Goal: Obtain resource: Obtain resource

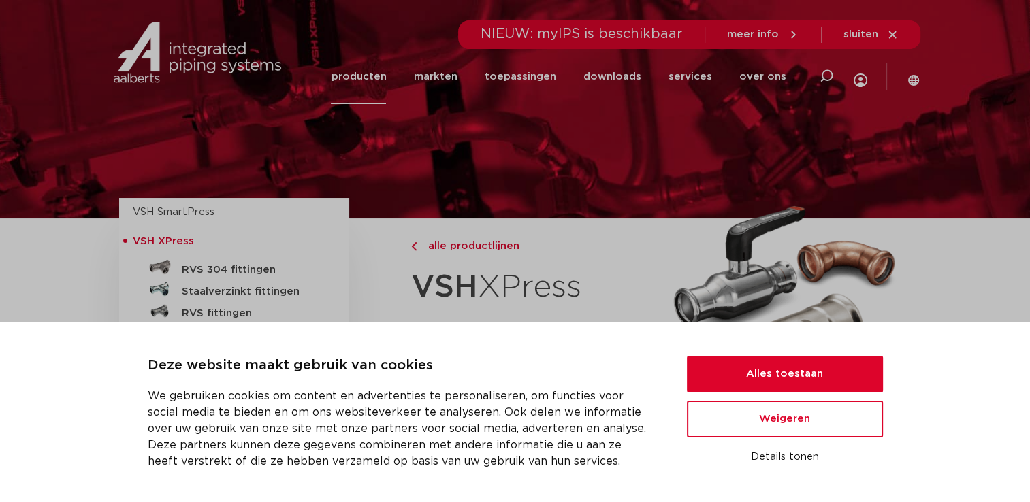
click at [741, 355] on div "Deze website maakt gebruik van cookies We gebruiken cookies om content en adver…" at bounding box center [515, 412] width 735 height 114
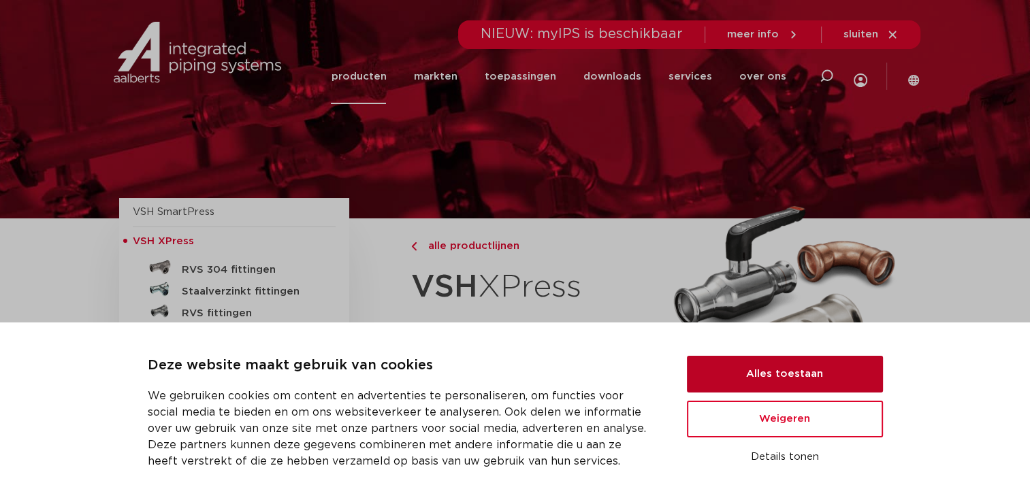
click at [723, 372] on button "Alles toestaan" at bounding box center [785, 374] width 196 height 37
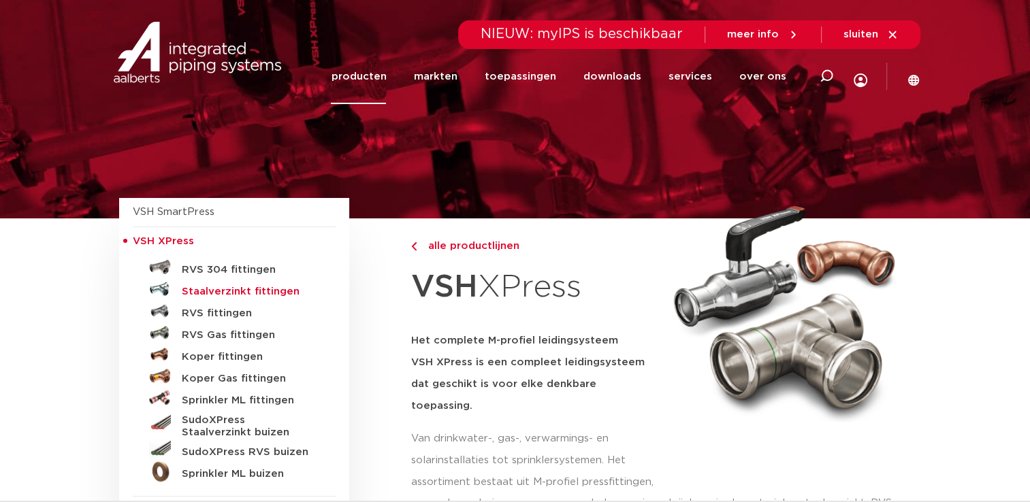
click at [246, 294] on h5 "Staalverzinkt fittingen" at bounding box center [249, 292] width 135 height 12
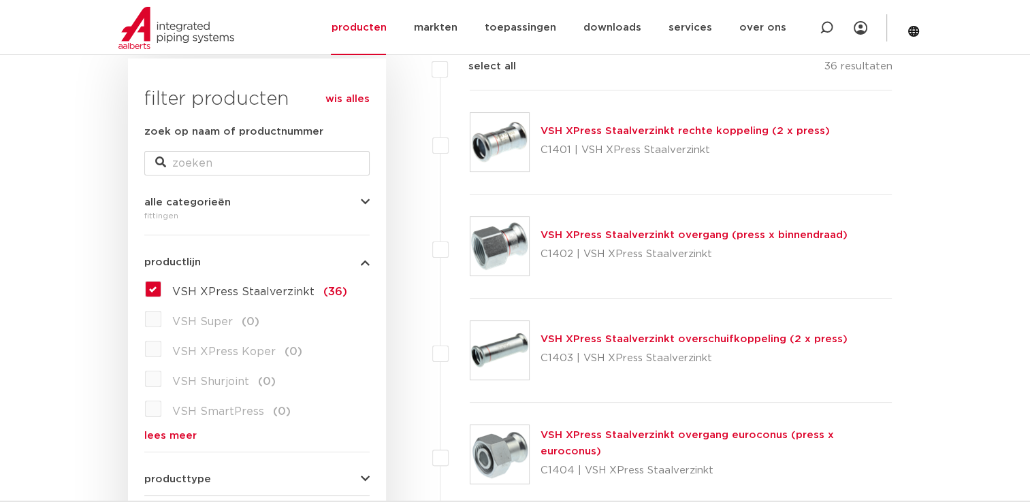
drag, startPoint x: 245, startPoint y: 295, endPoint x: 94, endPoint y: 275, distance: 152.5
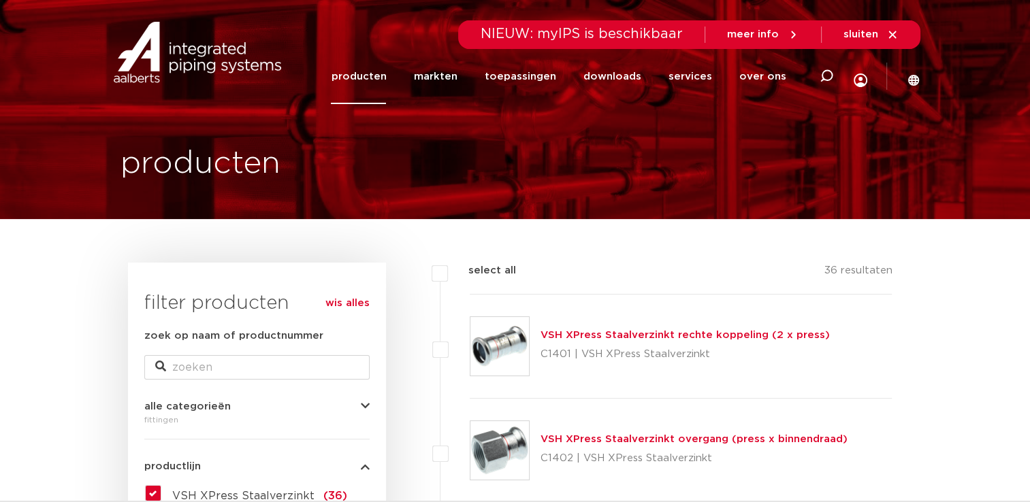
click at [681, 331] on link "VSH XPress Staalverzinkt rechte koppeling (2 x press)" at bounding box center [684, 335] width 289 height 10
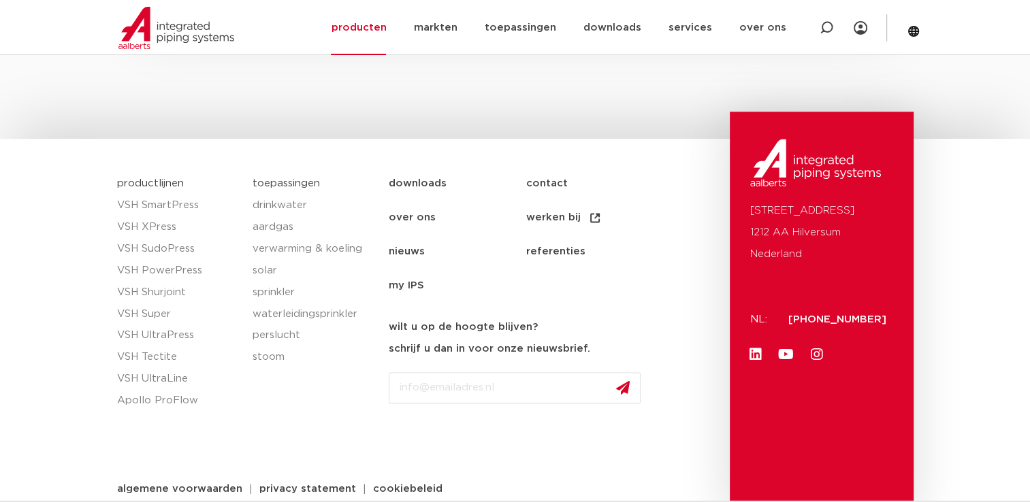
scroll to position [1832, 0]
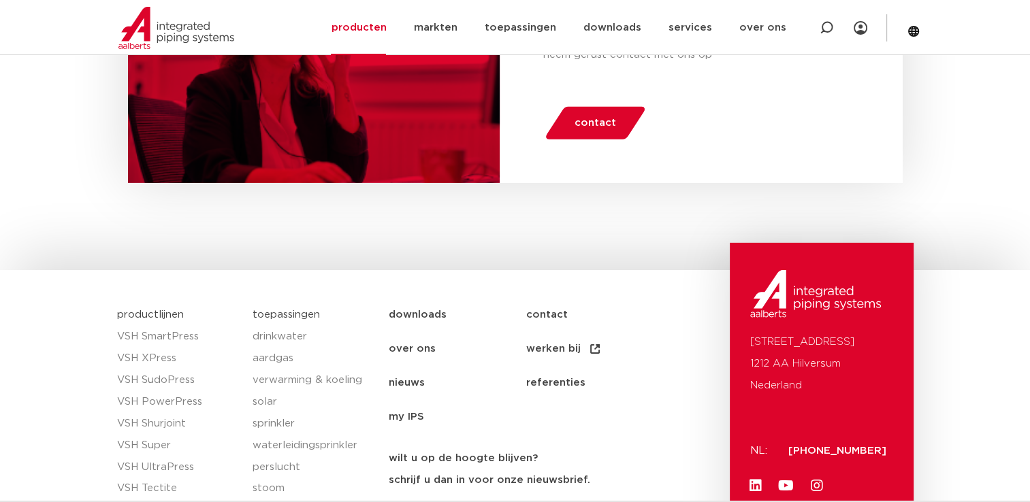
scroll to position [4362, 0]
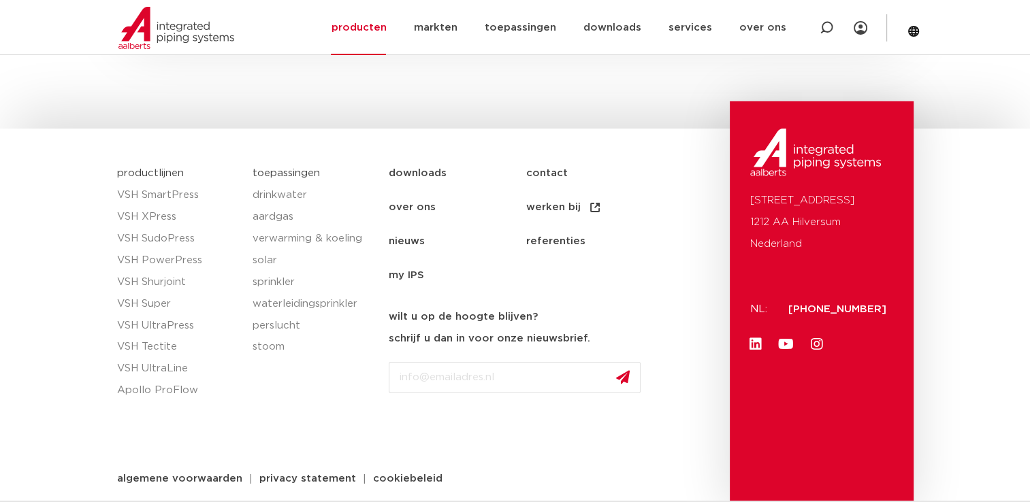
click at [453, 170] on link "downloads" at bounding box center [457, 174] width 137 height 34
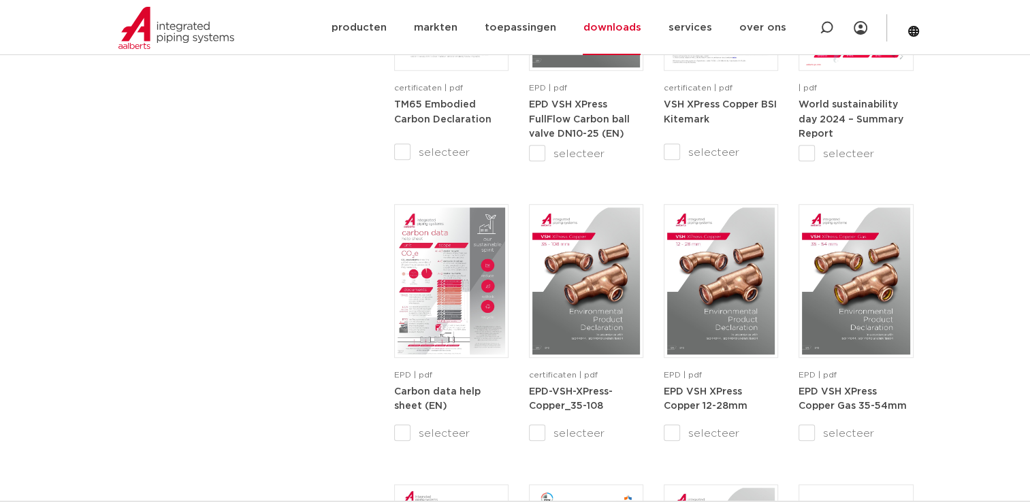
scroll to position [1429, 0]
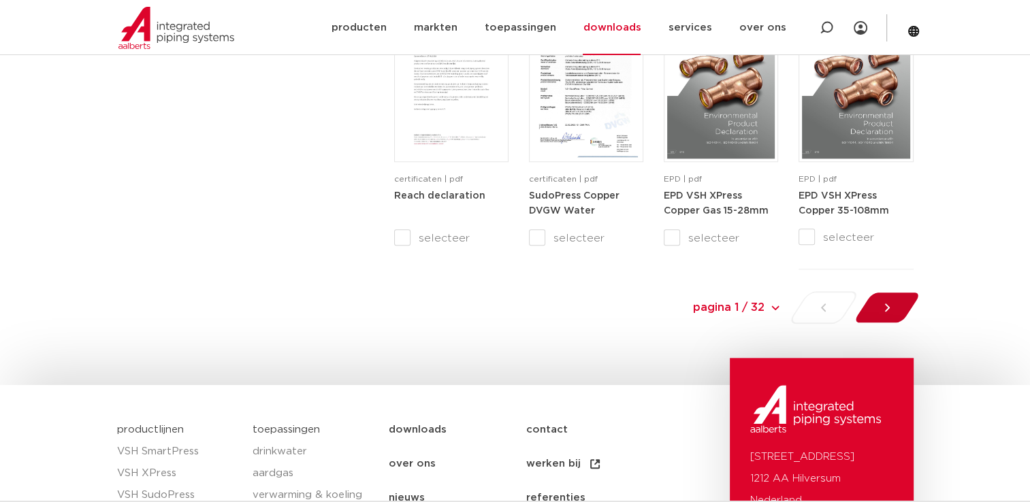
click at [871, 304] on div at bounding box center [886, 307] width 74 height 33
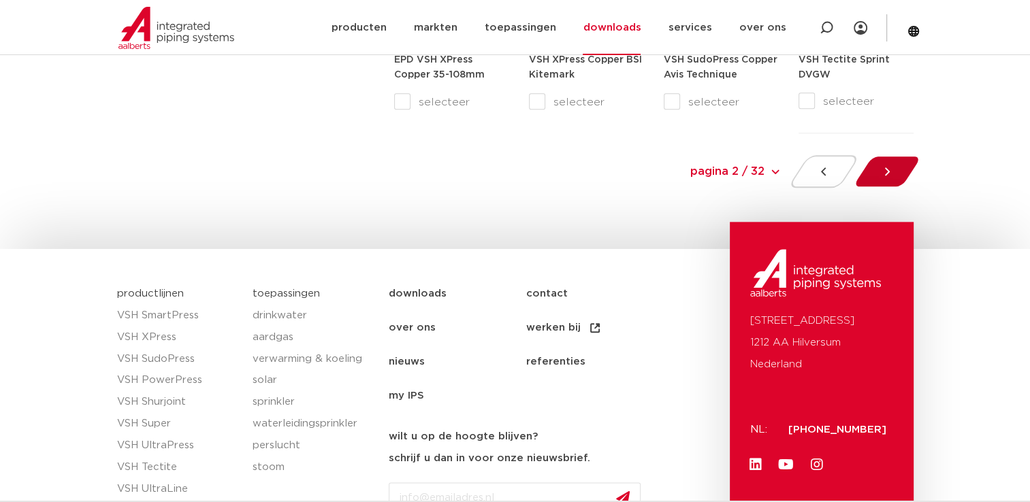
click at [883, 167] on icon at bounding box center [887, 172] width 14 height 14
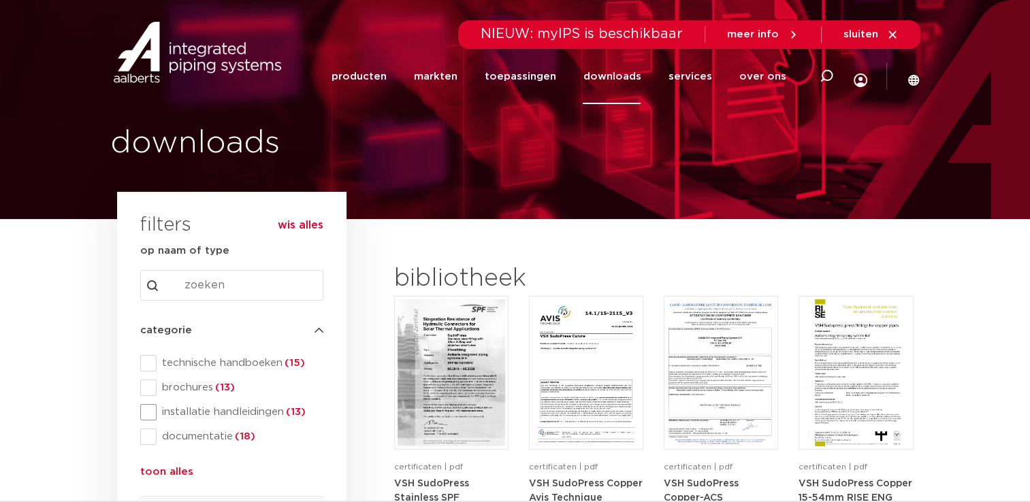
click at [150, 416] on span at bounding box center [148, 412] width 16 height 16
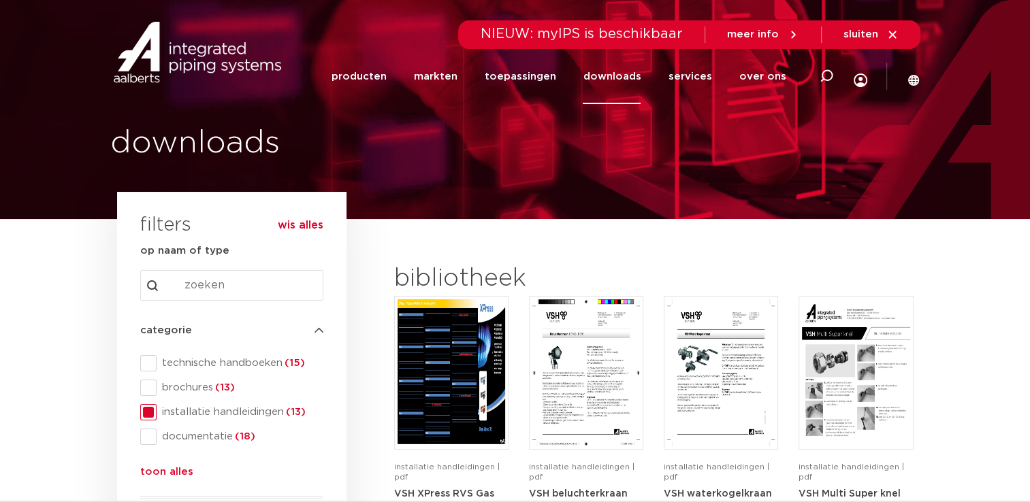
click at [147, 447] on ul "technische handboeken (15) brochures (13) installatie handleidingen (13) docume…" at bounding box center [231, 404] width 183 height 98
click at [149, 440] on span at bounding box center [148, 437] width 16 height 16
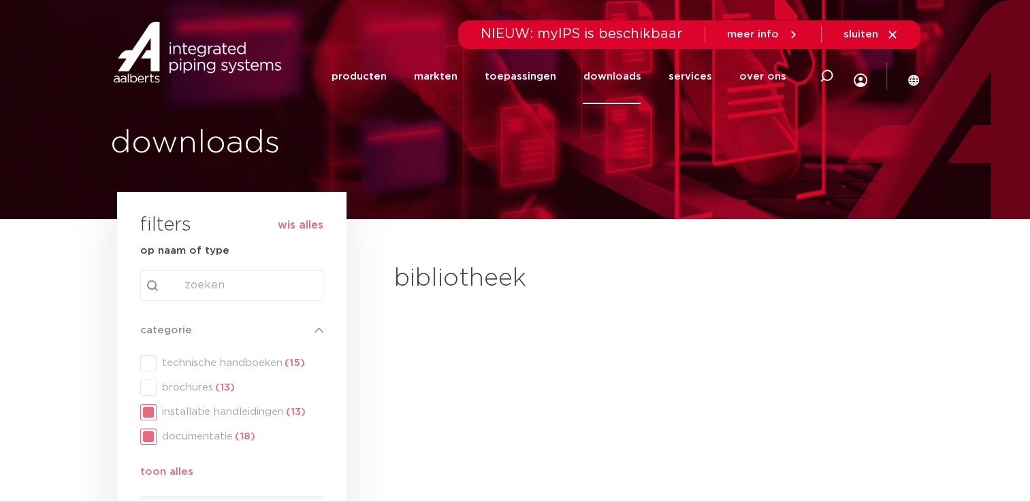
click at [152, 414] on div "categorie categorie technische handboeken (15) brochures (13) installatie handl…" at bounding box center [231, 404] width 183 height 163
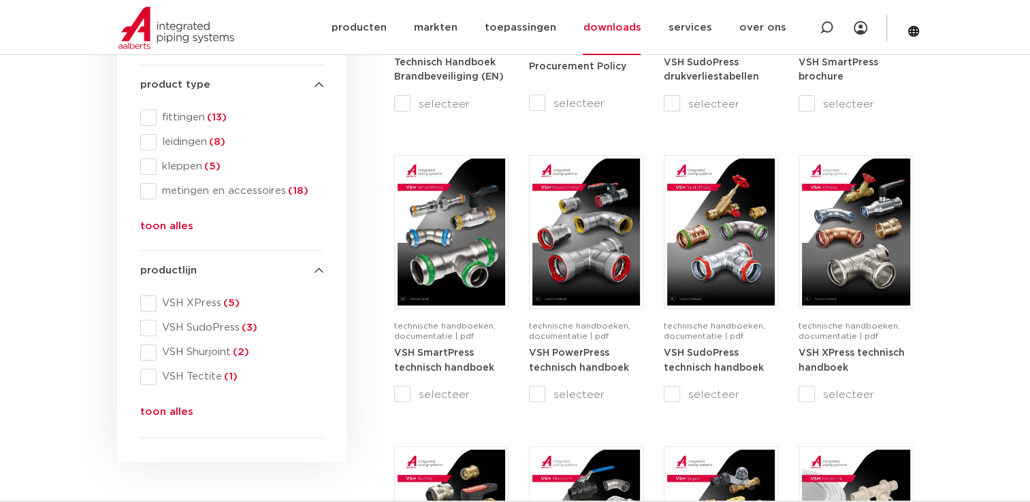
scroll to position [545, 0]
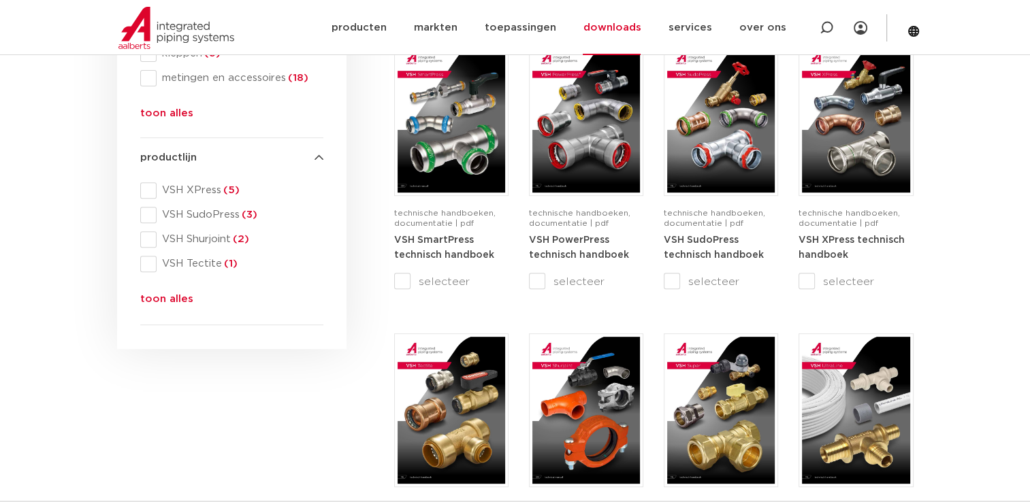
drag, startPoint x: 404, startPoint y: 321, endPoint x: 118, endPoint y: 371, distance: 290.8
click at [118, 371] on div "search downloads by name or type search Search content Clear filters filters wi…" at bounding box center [231, 462] width 243 height 1574
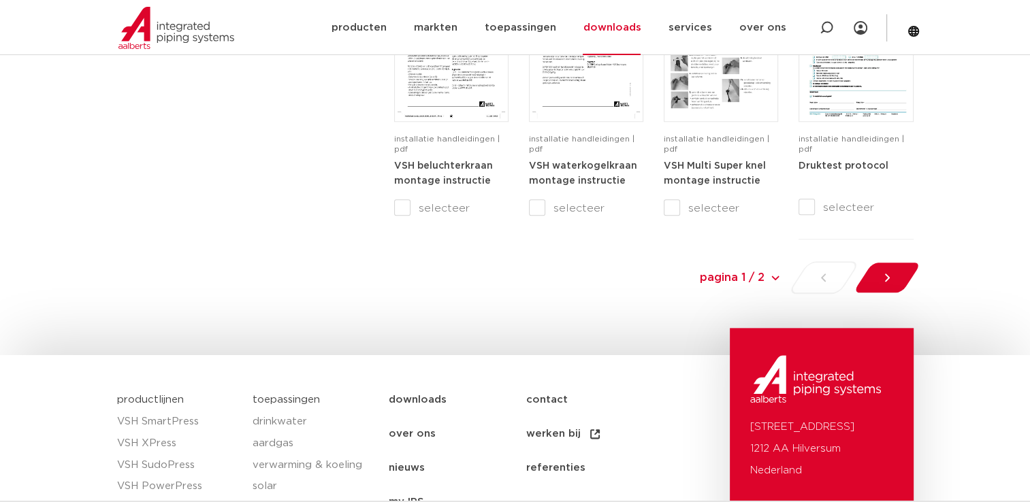
scroll to position [1497, 0]
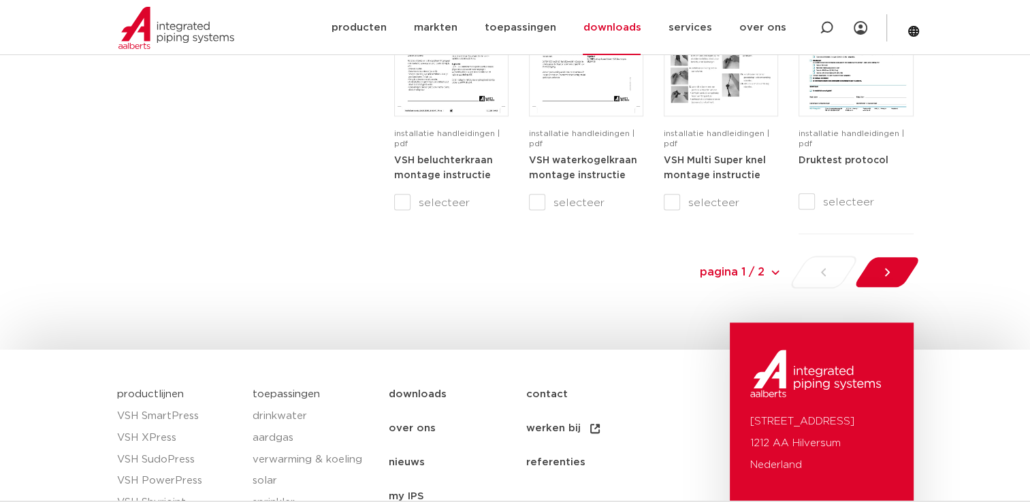
click at [851, 265] on div "pagina 1 / 2 pagina 1 / 2 1 2" at bounding box center [745, 272] width 358 height 33
click at [866, 262] on div at bounding box center [886, 272] width 74 height 33
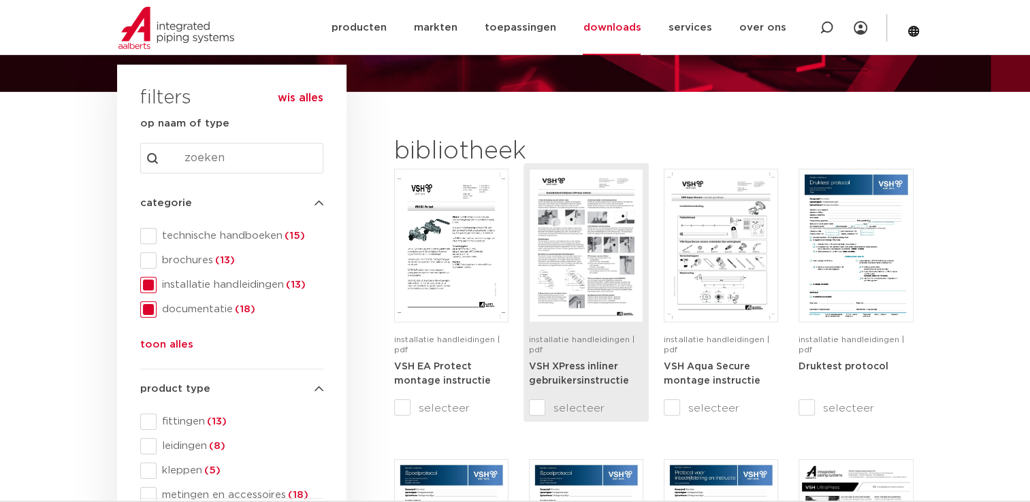
scroll to position [136, 0]
